Goal: Information Seeking & Learning: Stay updated

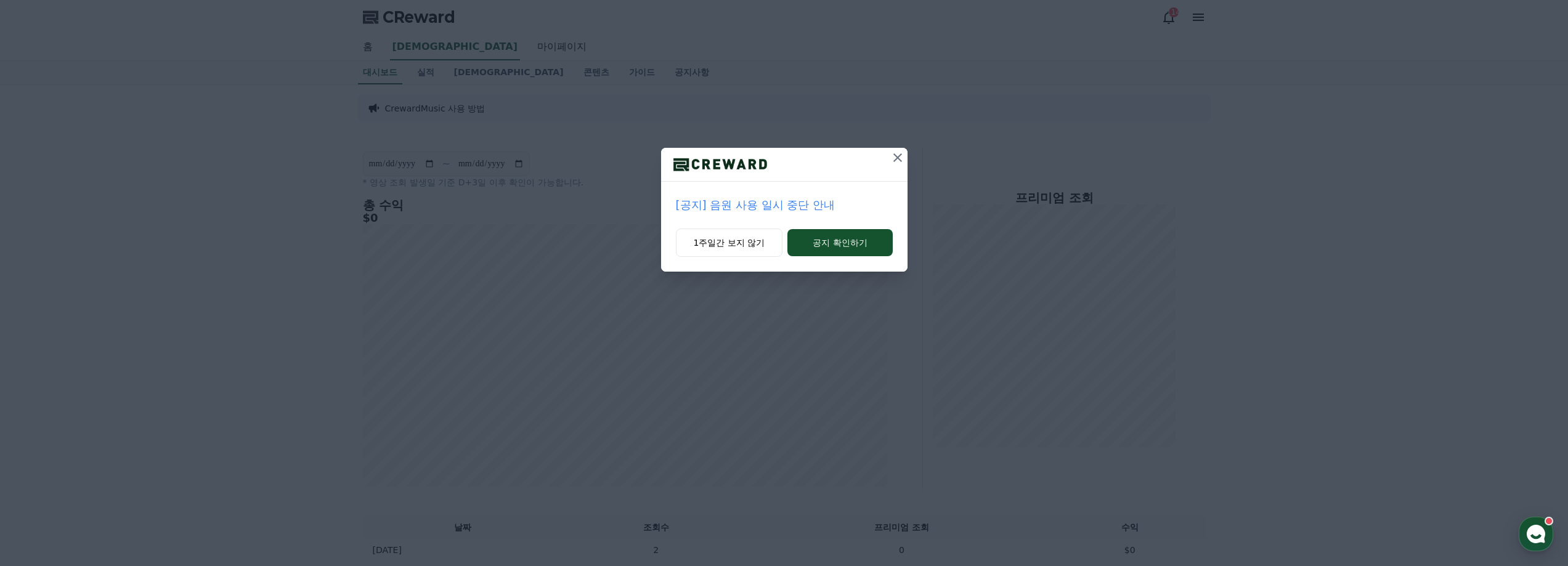
click at [746, 206] on p "[공지] 음원 사용 일시 중단 안내" at bounding box center [784, 205] width 217 height 17
click at [892, 161] on icon at bounding box center [898, 158] width 15 height 15
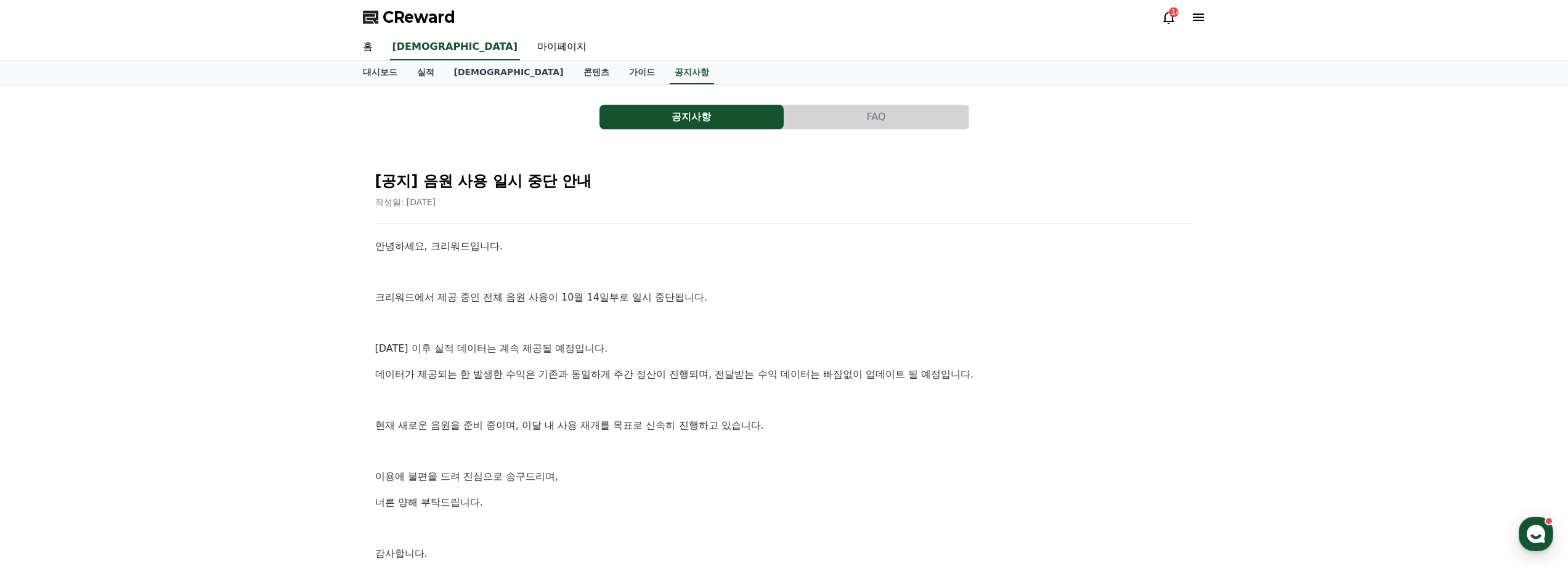
click at [645, 275] on p at bounding box center [784, 272] width 818 height 16
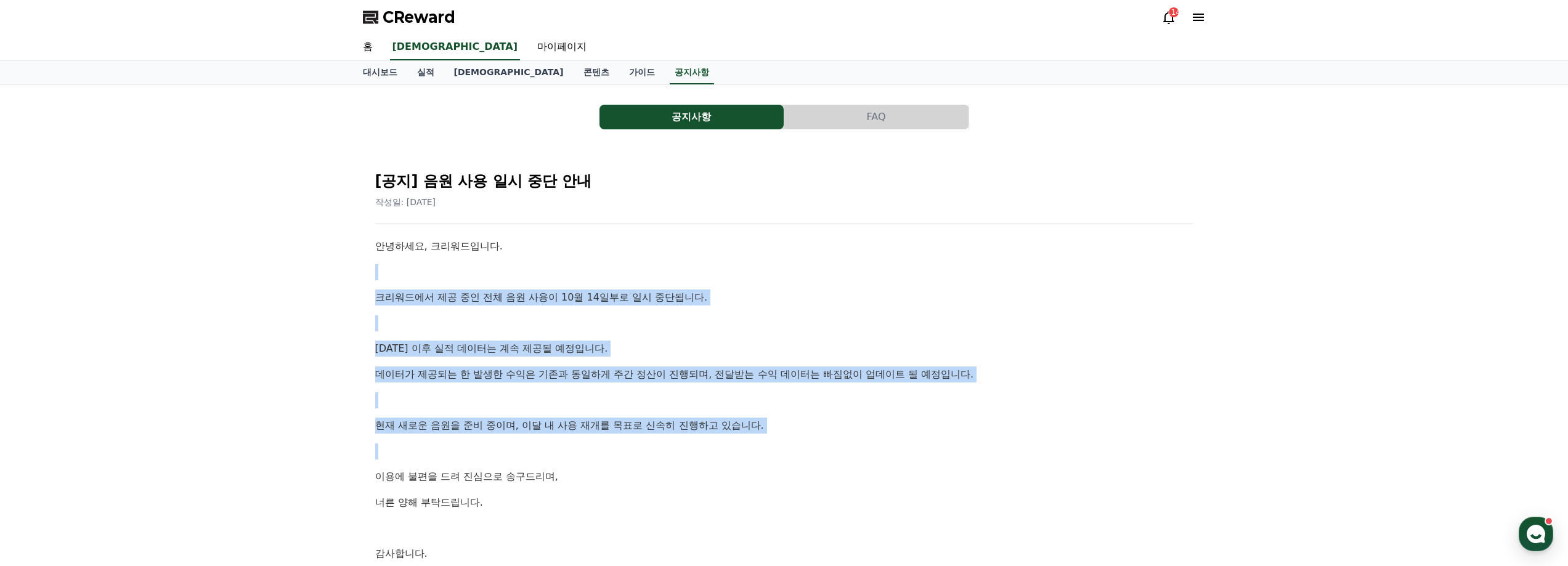
drag, startPoint x: 434, startPoint y: 255, endPoint x: 772, endPoint y: 441, distance: 385.8
click at [772, 441] on div "안녕하세요, 크리워드입니다. 크리워드에서 제공 중인 전체 음원 사용이 10월 14일부로 일시 중단됩니다. [DATE] 이후 실적 데이터는 계속…" at bounding box center [784, 412] width 818 height 348
drag, startPoint x: 794, startPoint y: 448, endPoint x: 485, endPoint y: 275, distance: 354.1
click at [485, 275] on div "안녕하세요, 크리워드입니다. 크리워드에서 제공 중인 전체 음원 사용이 10월 14일부로 일시 중단됩니다. [DATE] 이후 실적 데이터는 계속…" at bounding box center [784, 412] width 818 height 348
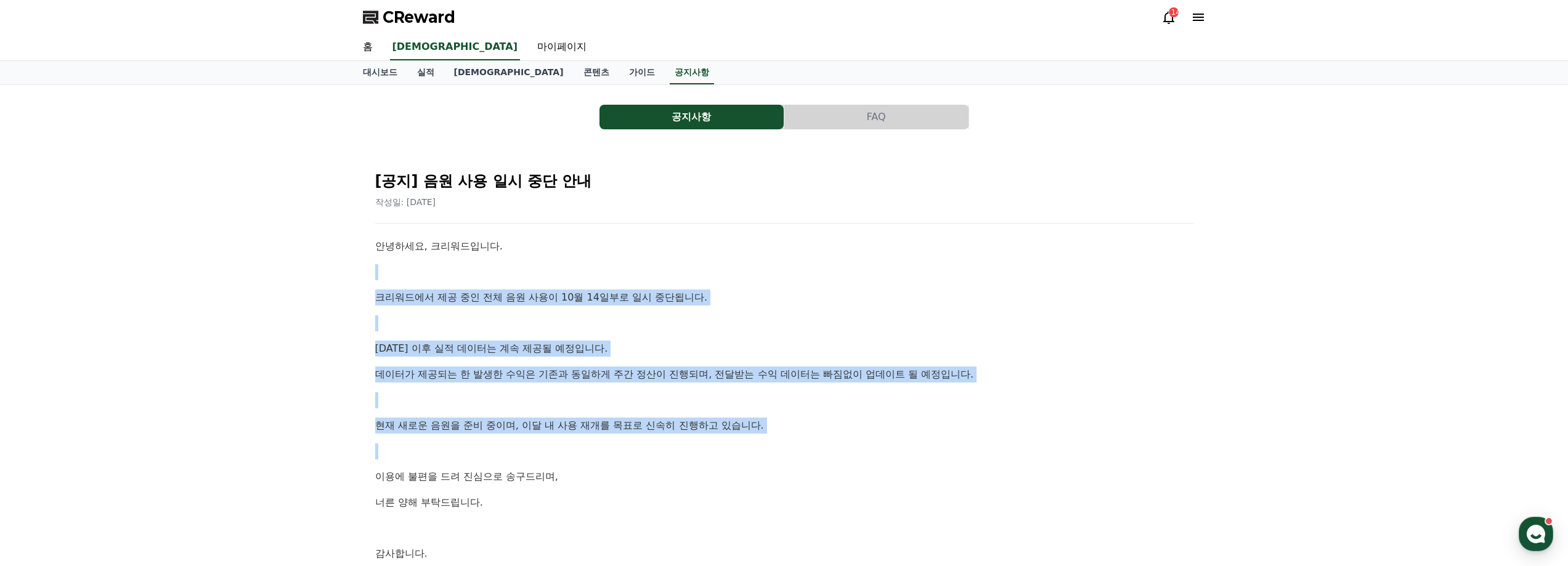
click at [485, 275] on p at bounding box center [784, 272] width 818 height 16
drag, startPoint x: 467, startPoint y: 267, endPoint x: 794, endPoint y: 447, distance: 373.3
click at [794, 447] on div "안녕하세요, 크리워드입니다. 크리워드에서 제공 중인 전체 음원 사용이 10월 14일부로 일시 중단됩니다. [DATE] 이후 실적 데이터는 계속…" at bounding box center [784, 412] width 818 height 348
click at [794, 447] on p at bounding box center [784, 451] width 818 height 16
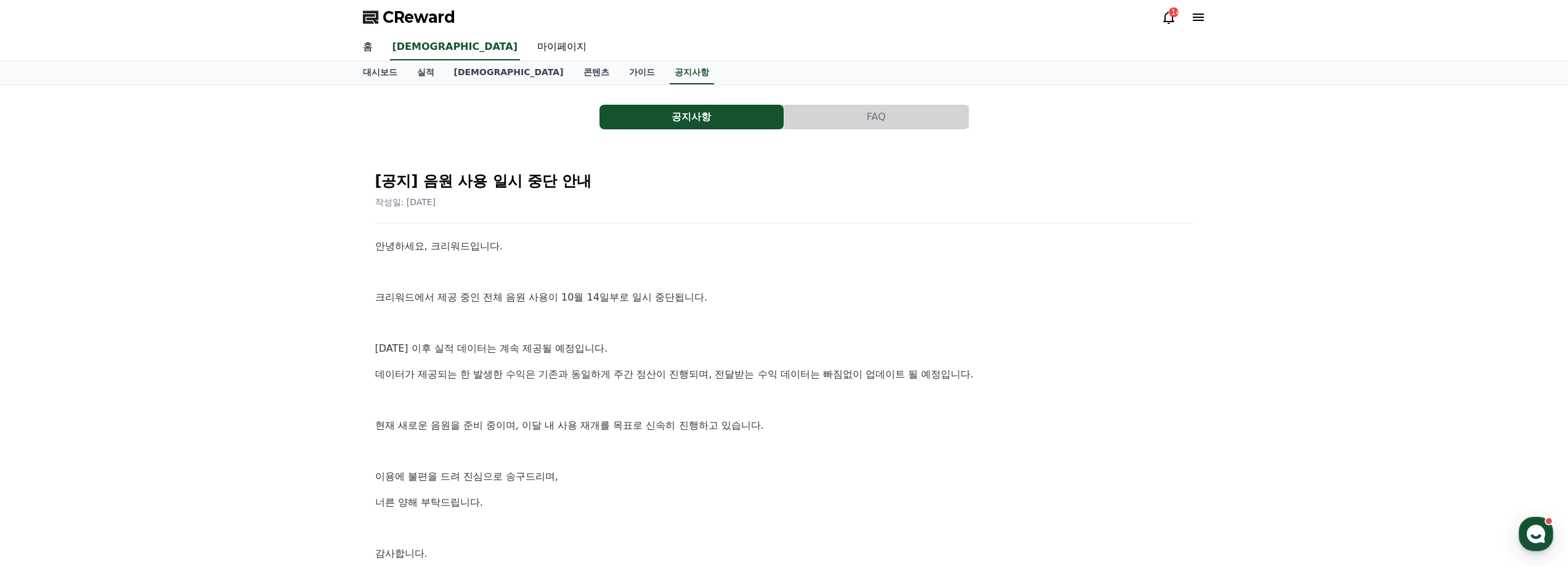
drag, startPoint x: 817, startPoint y: 339, endPoint x: 844, endPoint y: 241, distance: 101.7
click at [818, 337] on div "안녕하세요, 크리워드입니다. 크리워드에서 제공 중인 전체 음원 사용이 10월 14일부로 일시 중단됩니다. [DATE] 이후 실적 데이터는 계속…" at bounding box center [784, 412] width 818 height 348
click at [856, 105] on button "FAQ" at bounding box center [876, 117] width 184 height 25
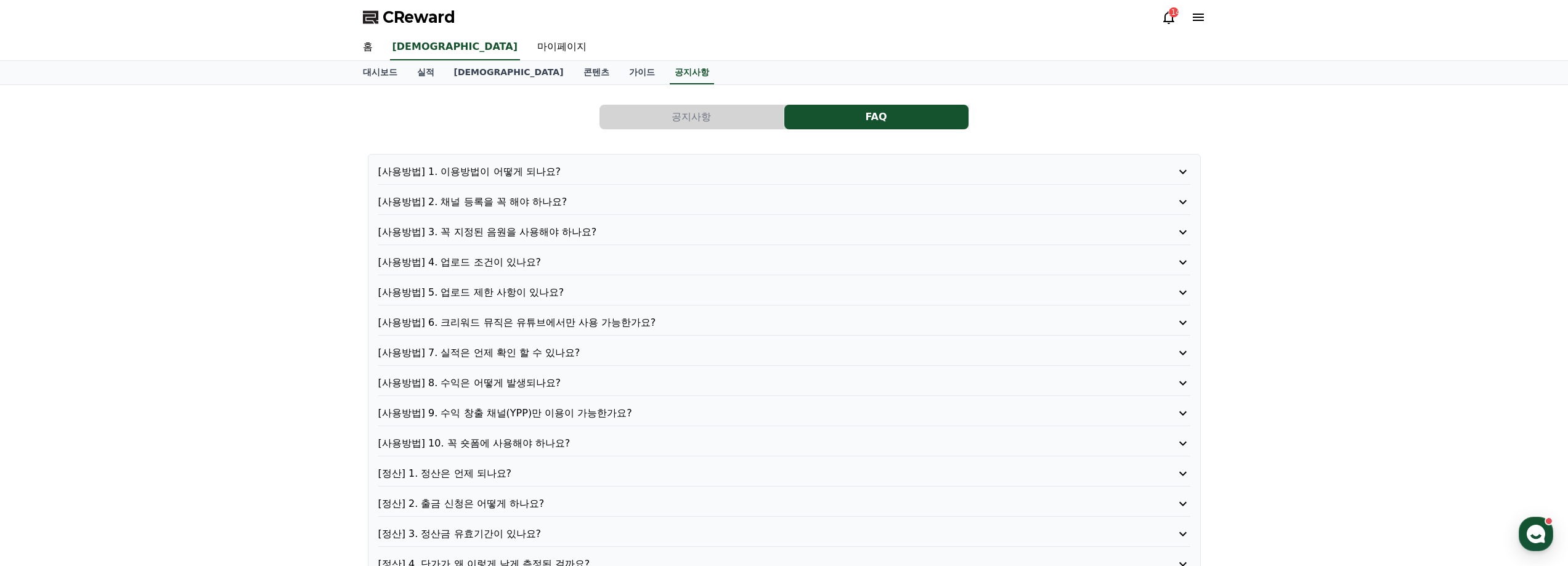
click at [697, 116] on button "공지사항" at bounding box center [691, 117] width 184 height 25
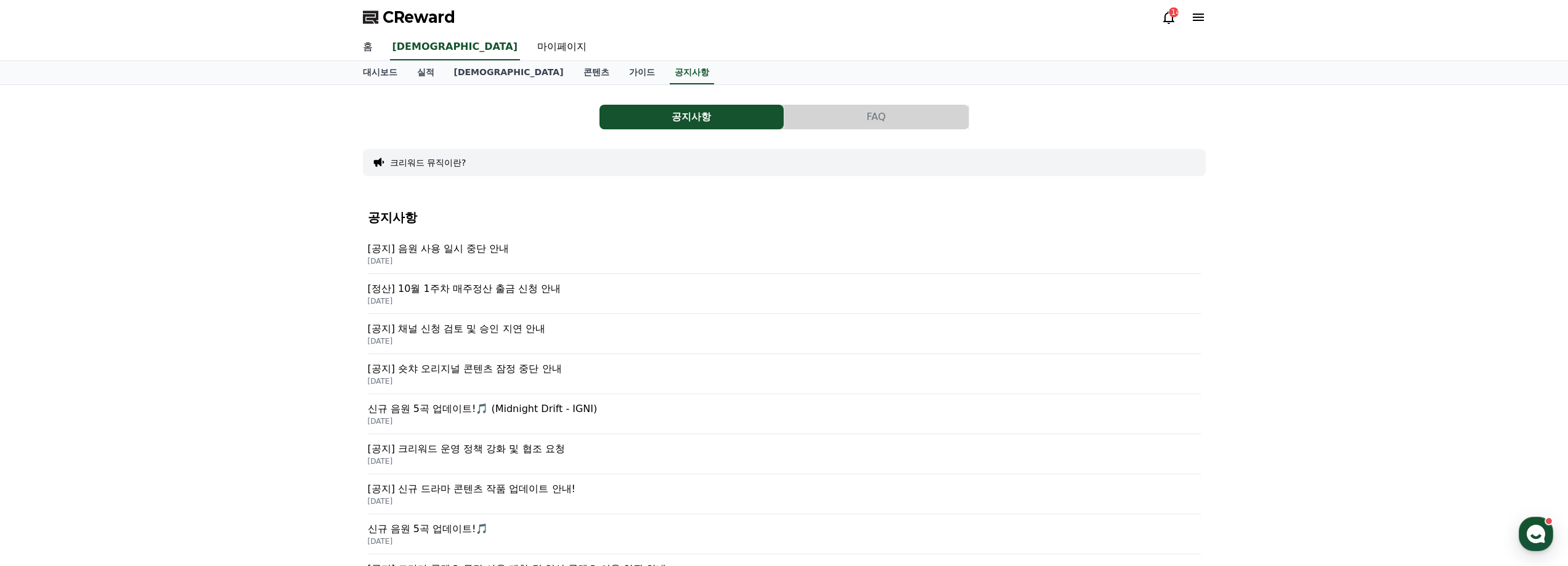
click at [378, 40] on link "홈" at bounding box center [367, 47] width 29 height 25
